Goal: Check status: Check status

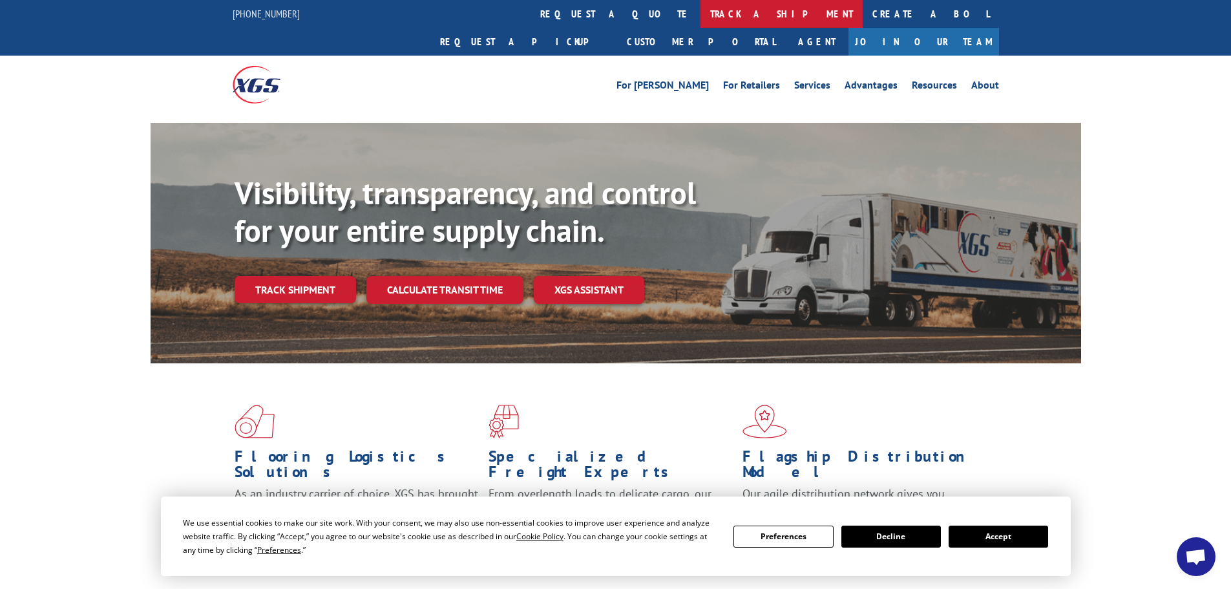
click at [700, 14] on link "track a shipment" at bounding box center [781, 14] width 162 height 28
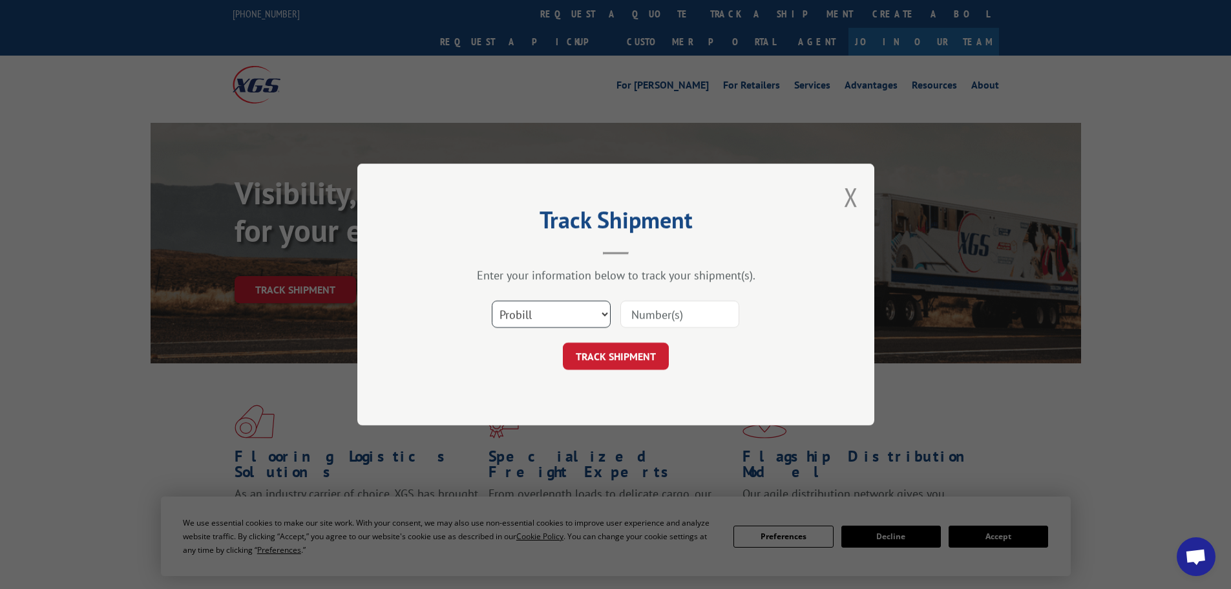
click at [605, 317] on select "Select category... Probill BOL PO" at bounding box center [551, 313] width 119 height 27
select select "bol"
click at [492, 300] on select "Select category... Probill BOL PO" at bounding box center [551, 313] width 119 height 27
click at [655, 318] on input at bounding box center [679, 313] width 119 height 27
paste input "6869556"
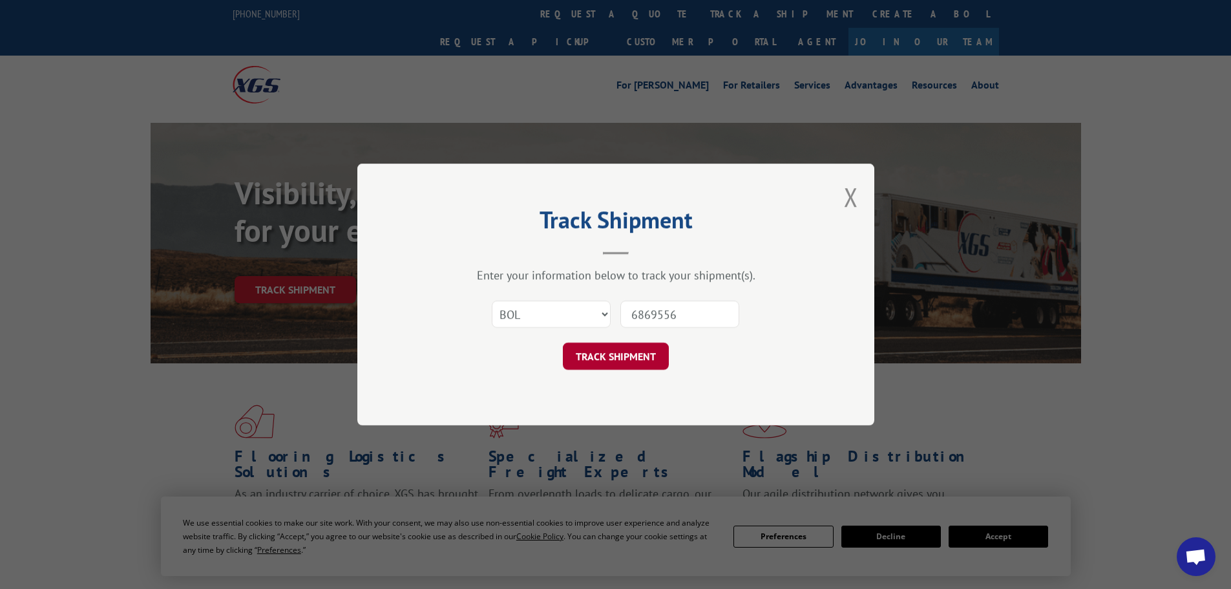
type input "6869556"
click at [635, 352] on button "TRACK SHIPMENT" at bounding box center [616, 355] width 106 height 27
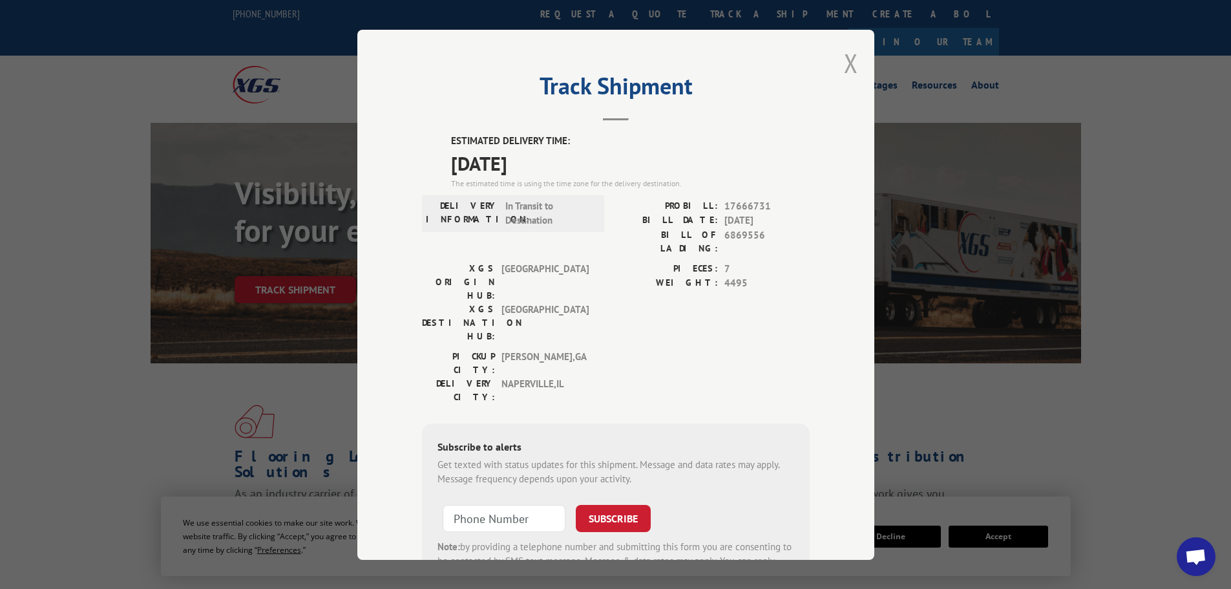
click at [844, 63] on button "Close modal" at bounding box center [851, 63] width 14 height 34
